Goal: Transaction & Acquisition: Register for event/course

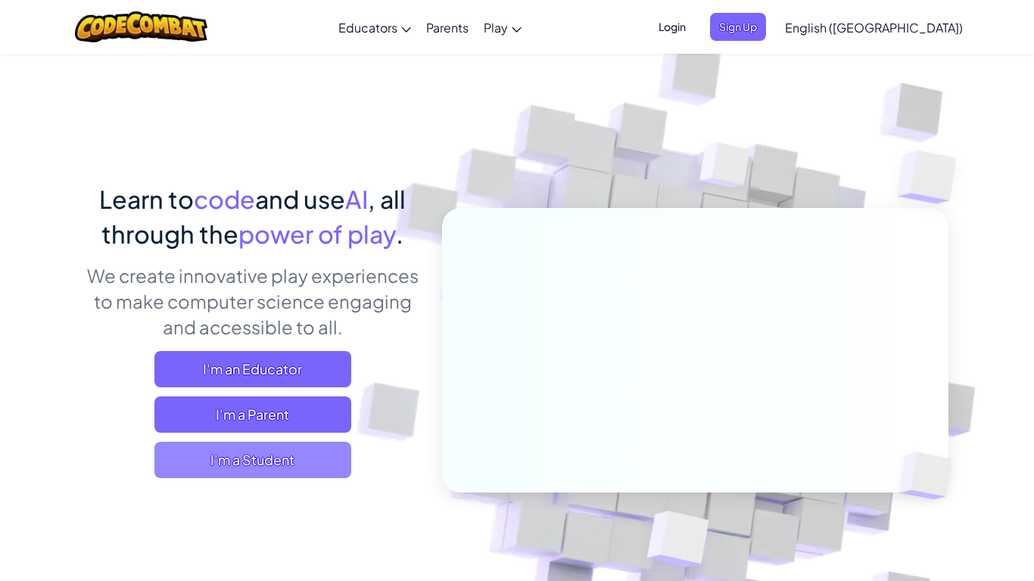
click at [296, 444] on span "I'm a Student" at bounding box center [252, 460] width 197 height 36
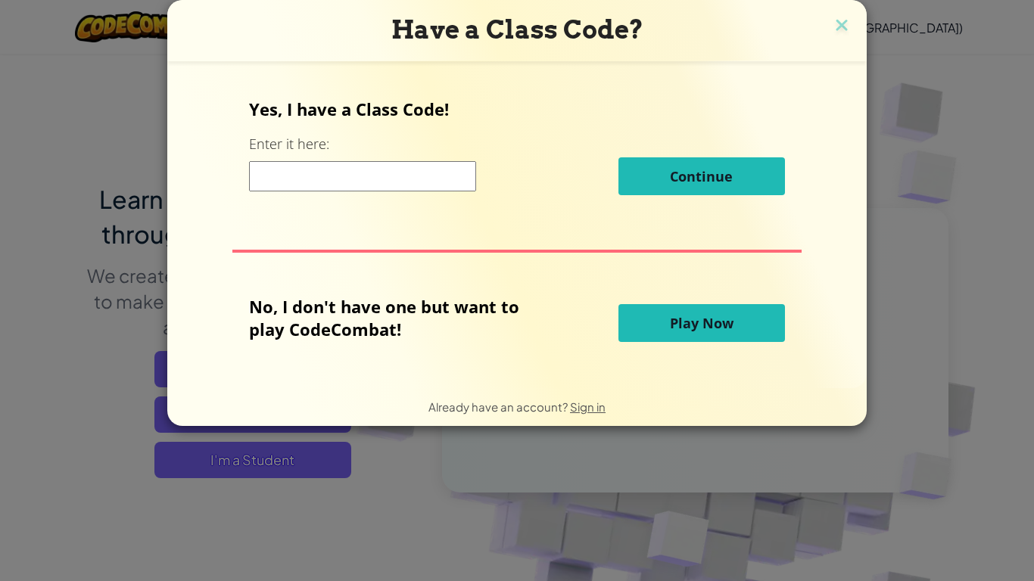
click at [375, 179] on input at bounding box center [362, 176] width 227 height 30
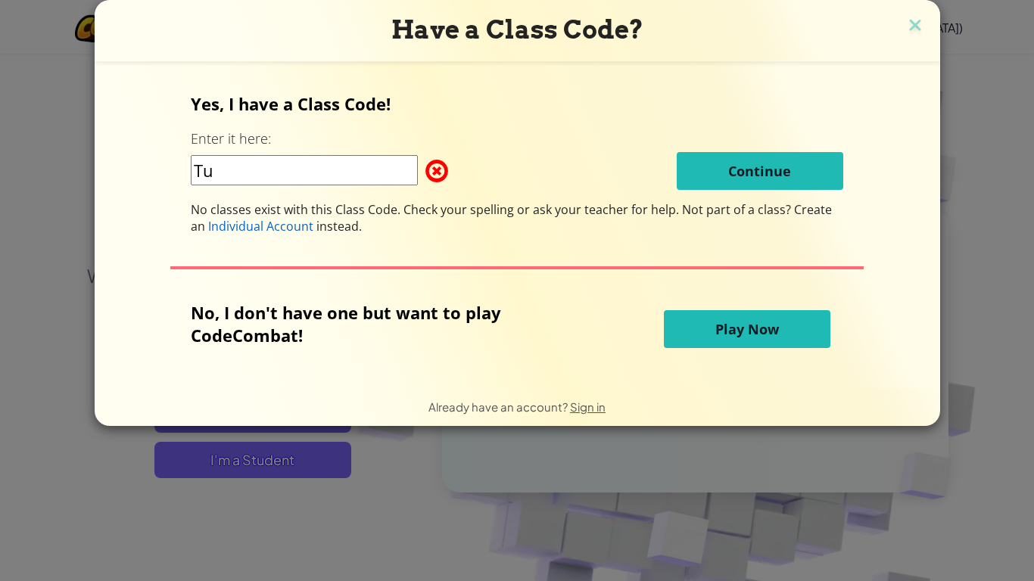
type input "T"
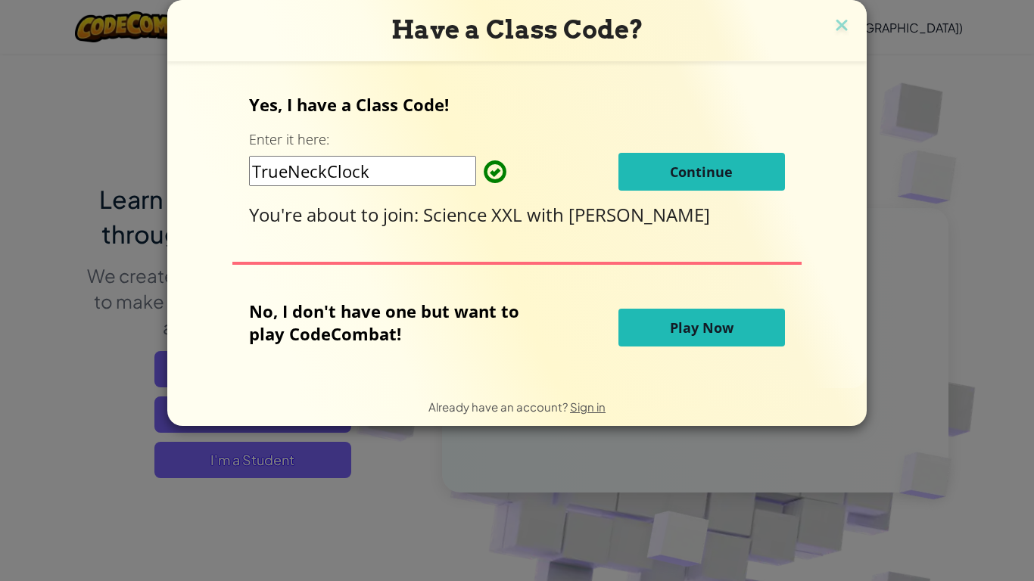
type input "TrueNeckClock"
click at [718, 175] on span "Continue" at bounding box center [701, 172] width 63 height 18
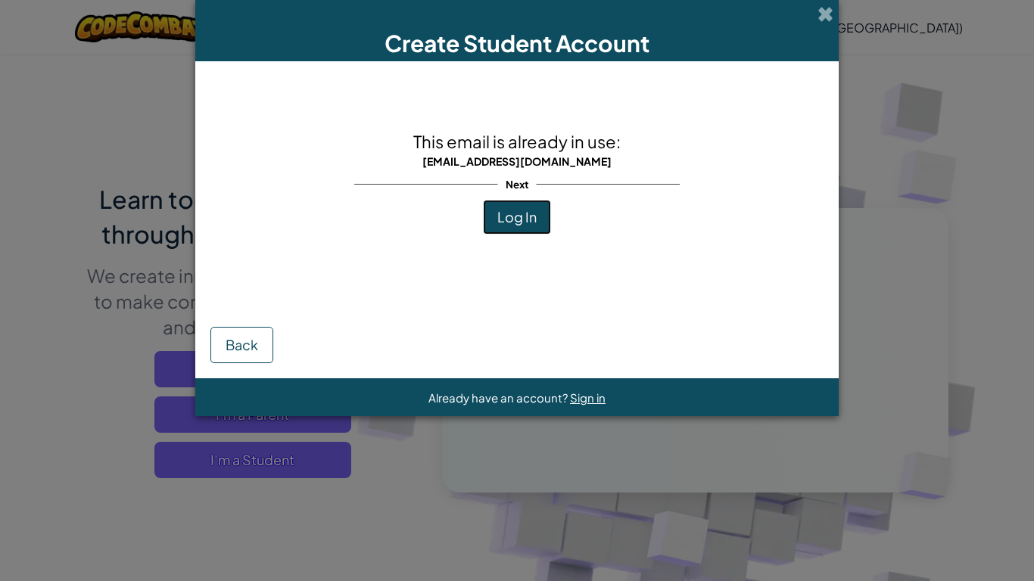
click at [541, 222] on button "Log In" at bounding box center [517, 217] width 68 height 35
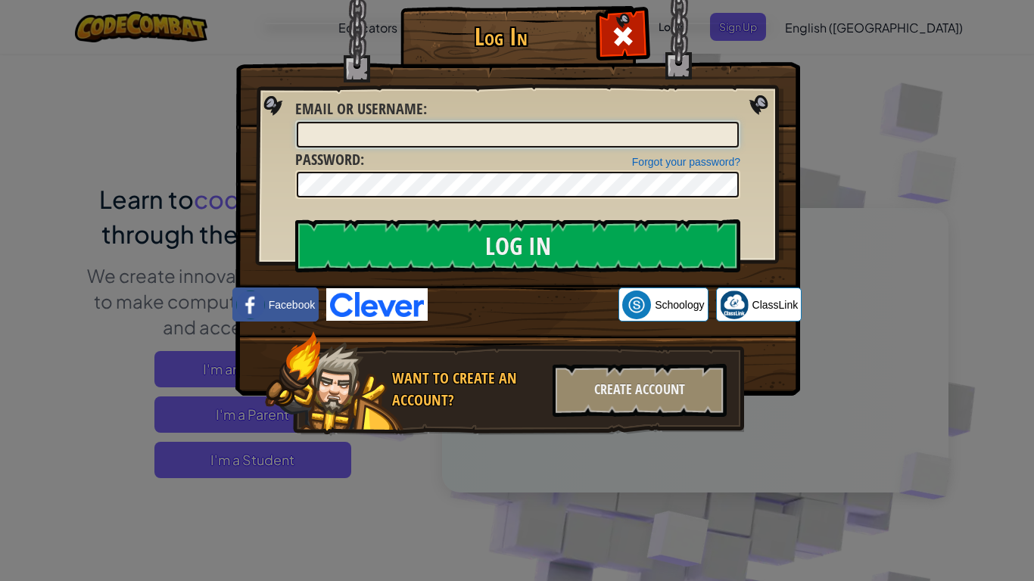
click at [477, 137] on input "Email or Username :" at bounding box center [518, 135] width 442 height 26
